Goal: Task Accomplishment & Management: Complete application form

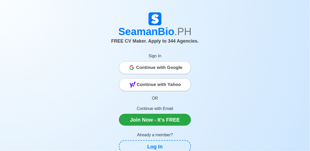
click at [128, 69] on div "Continue with Google" at bounding box center [155, 67] width 72 height 10
